Goal: Task Accomplishment & Management: Use online tool/utility

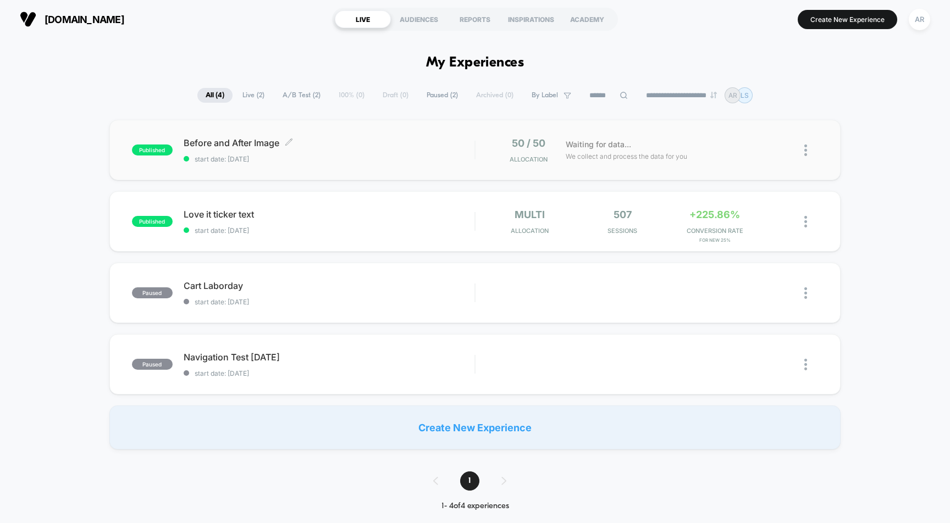
click at [253, 145] on span "Before and After Image Click to edit experience details" at bounding box center [329, 142] width 291 height 11
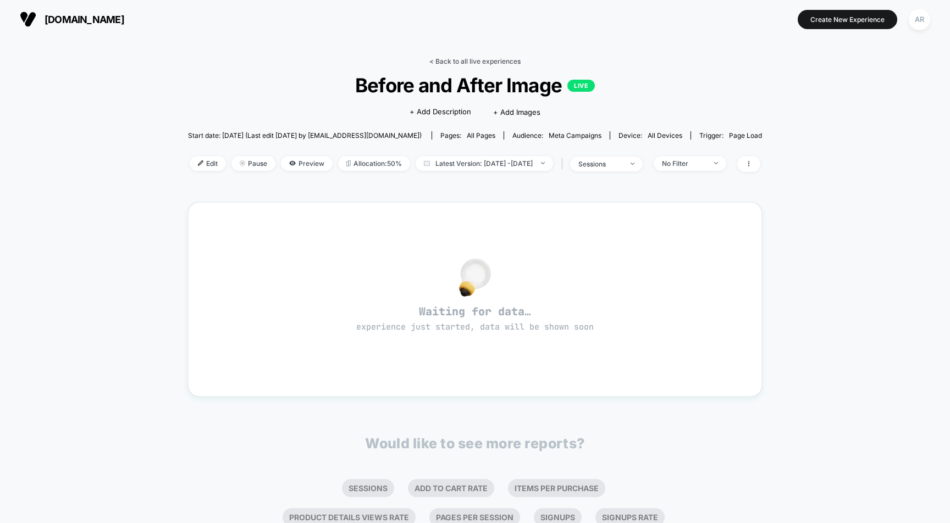
click at [440, 62] on link "< Back to all live experiences" at bounding box center [474, 61] width 91 height 8
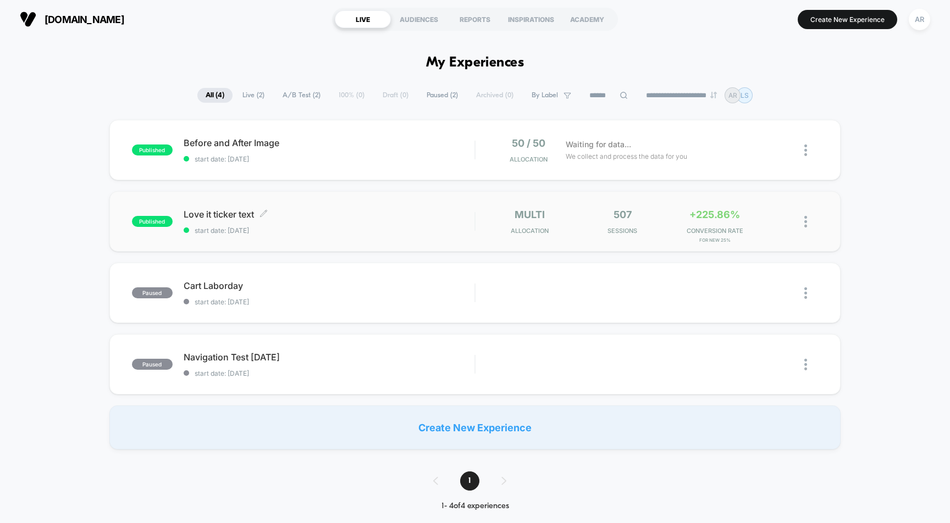
click at [322, 213] on span "Love it ticker text Click to edit experience details" at bounding box center [329, 214] width 291 height 11
